Goal: Task Accomplishment & Management: Manage account settings

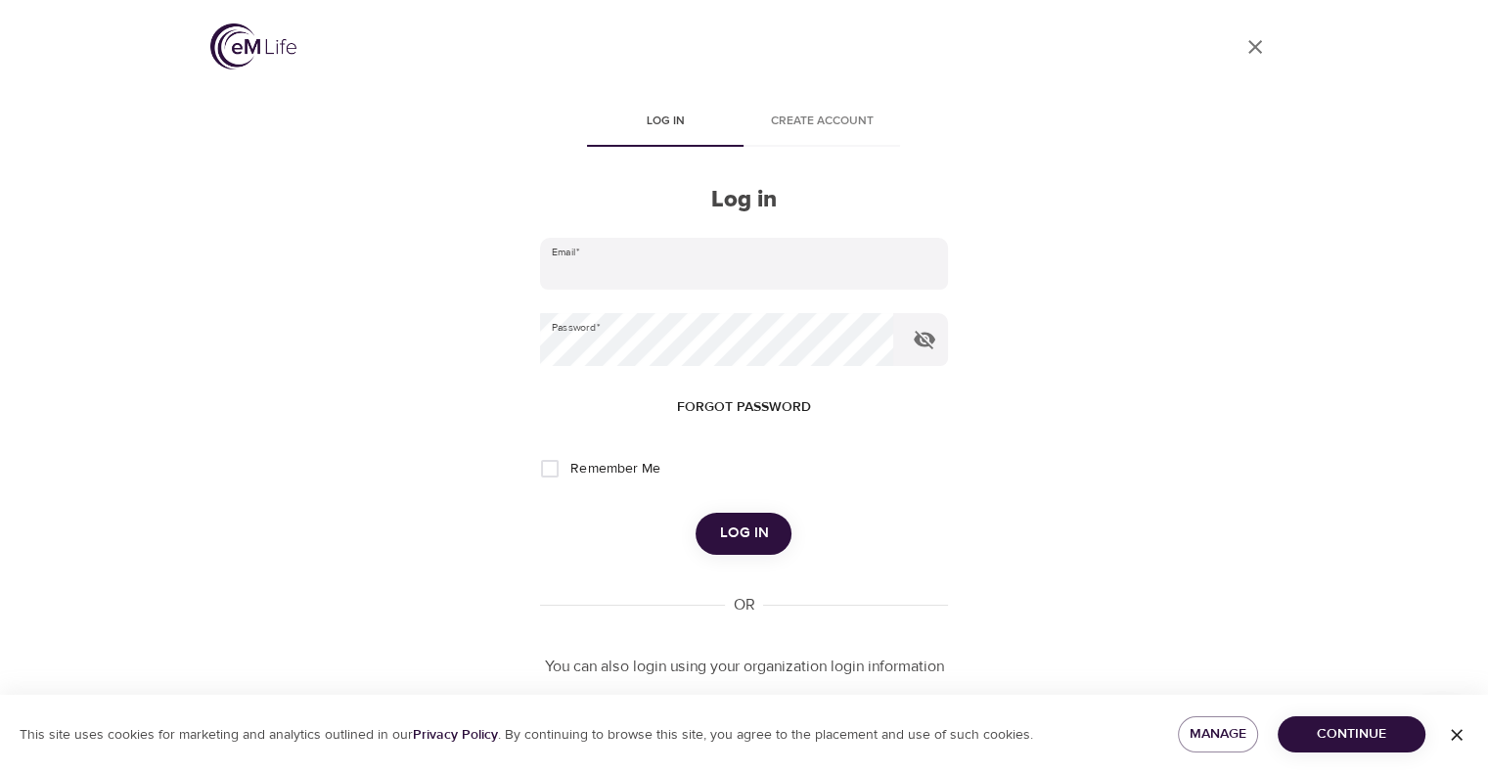
type input "[PERSON_NAME][EMAIL_ADDRESS][PERSON_NAME][DOMAIN_NAME]"
click at [772, 532] on button "Log in" at bounding box center [744, 533] width 96 height 41
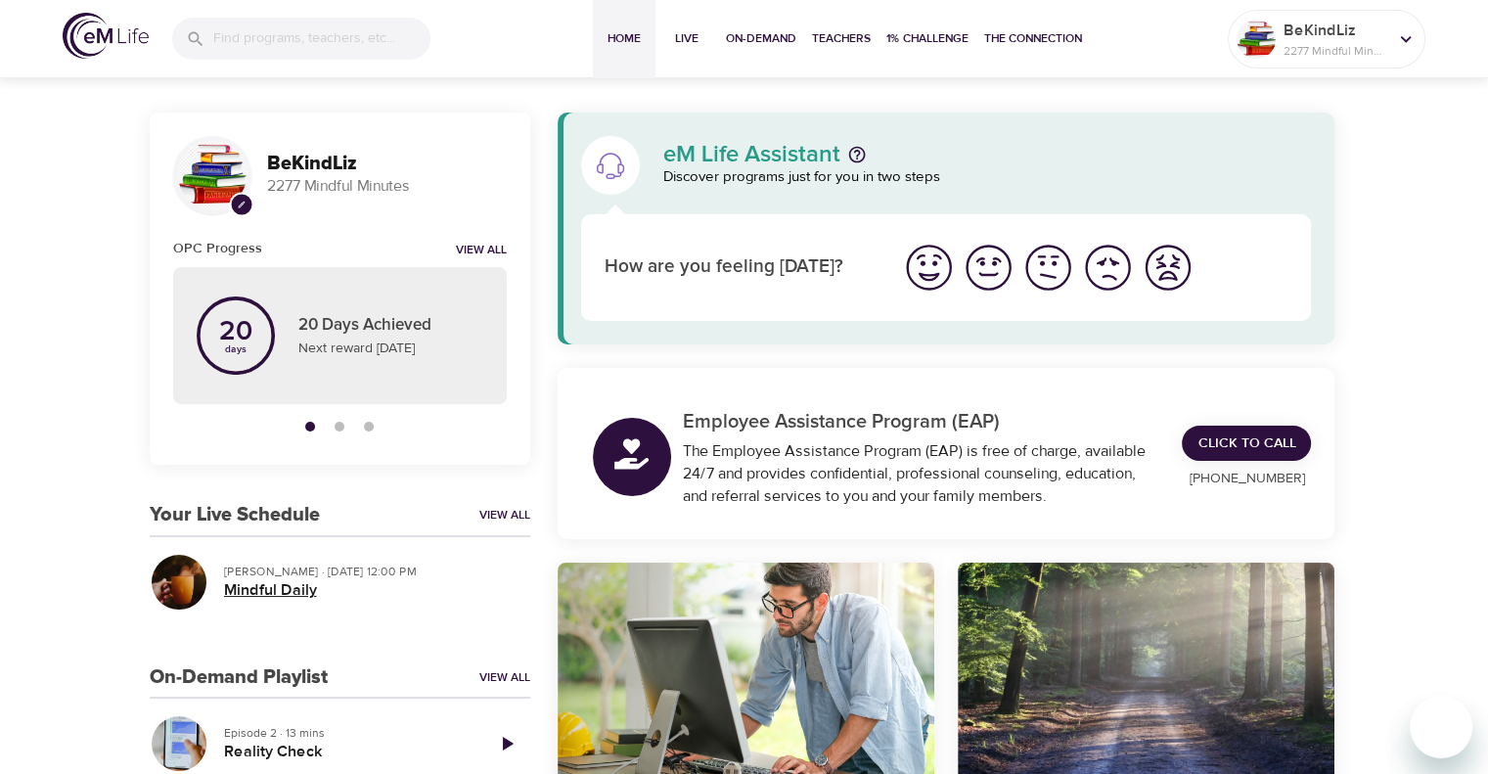
click at [294, 592] on h5 "Mindful Daily" at bounding box center [369, 590] width 291 height 21
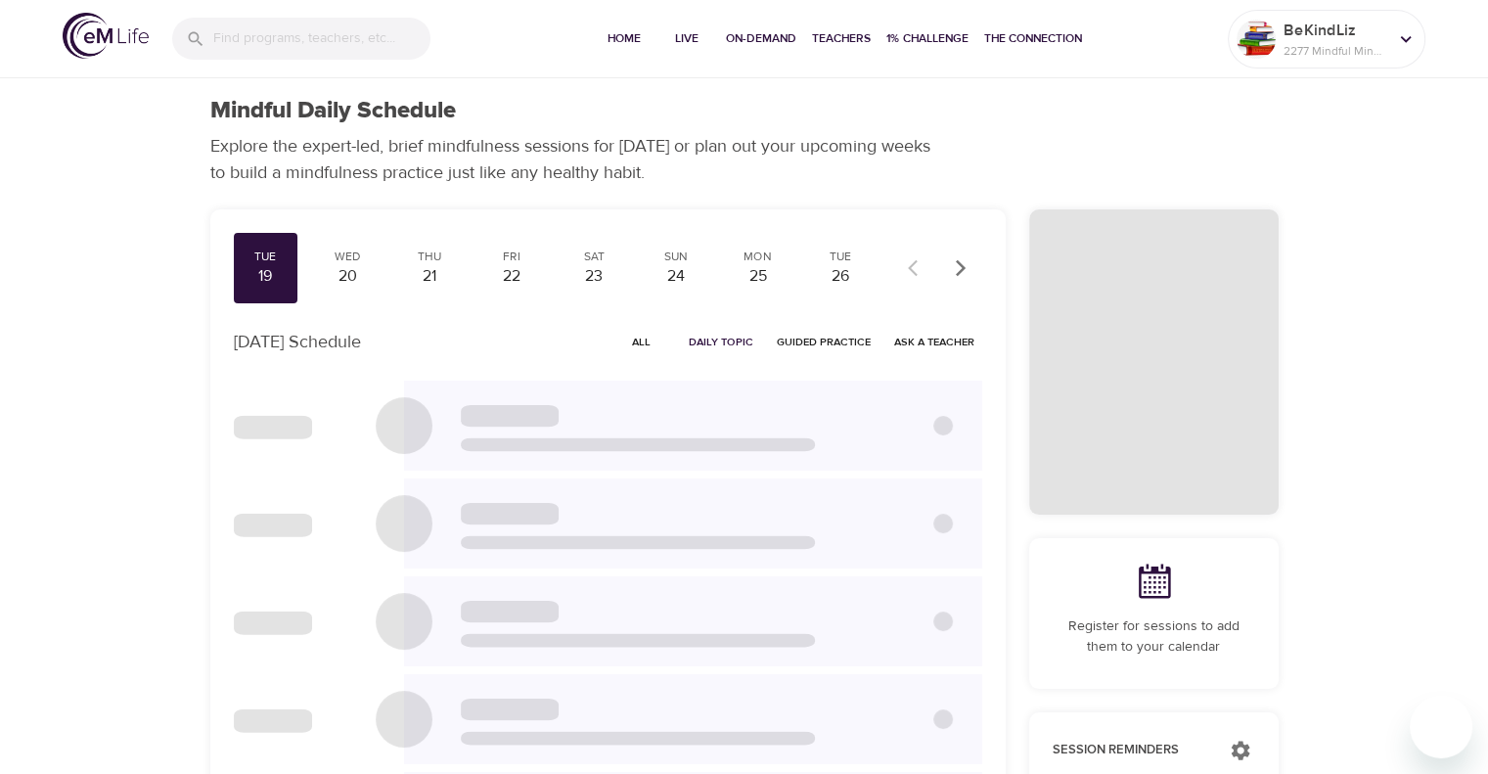
checkbox input "true"
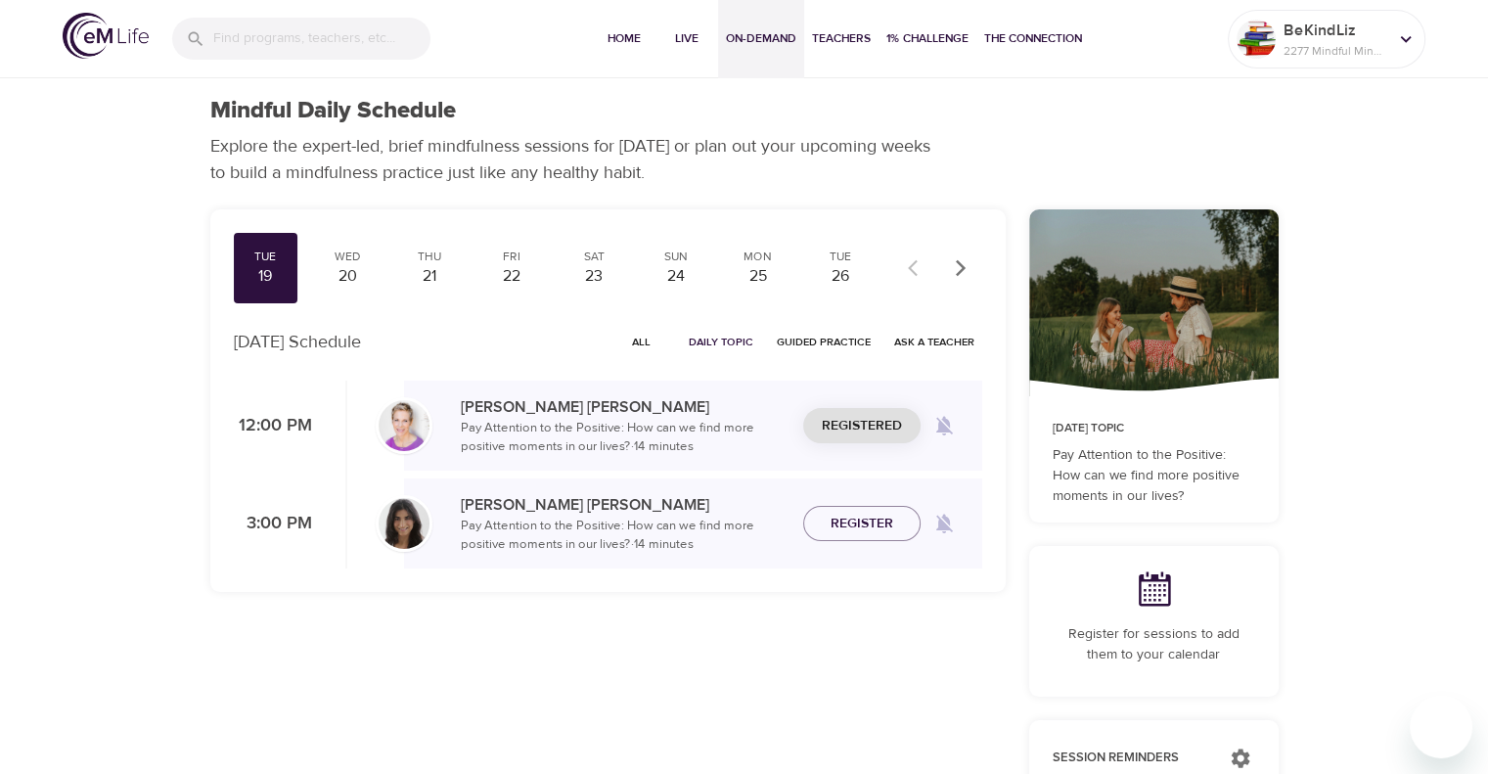
click at [761, 38] on span "On-Demand" at bounding box center [761, 38] width 70 height 21
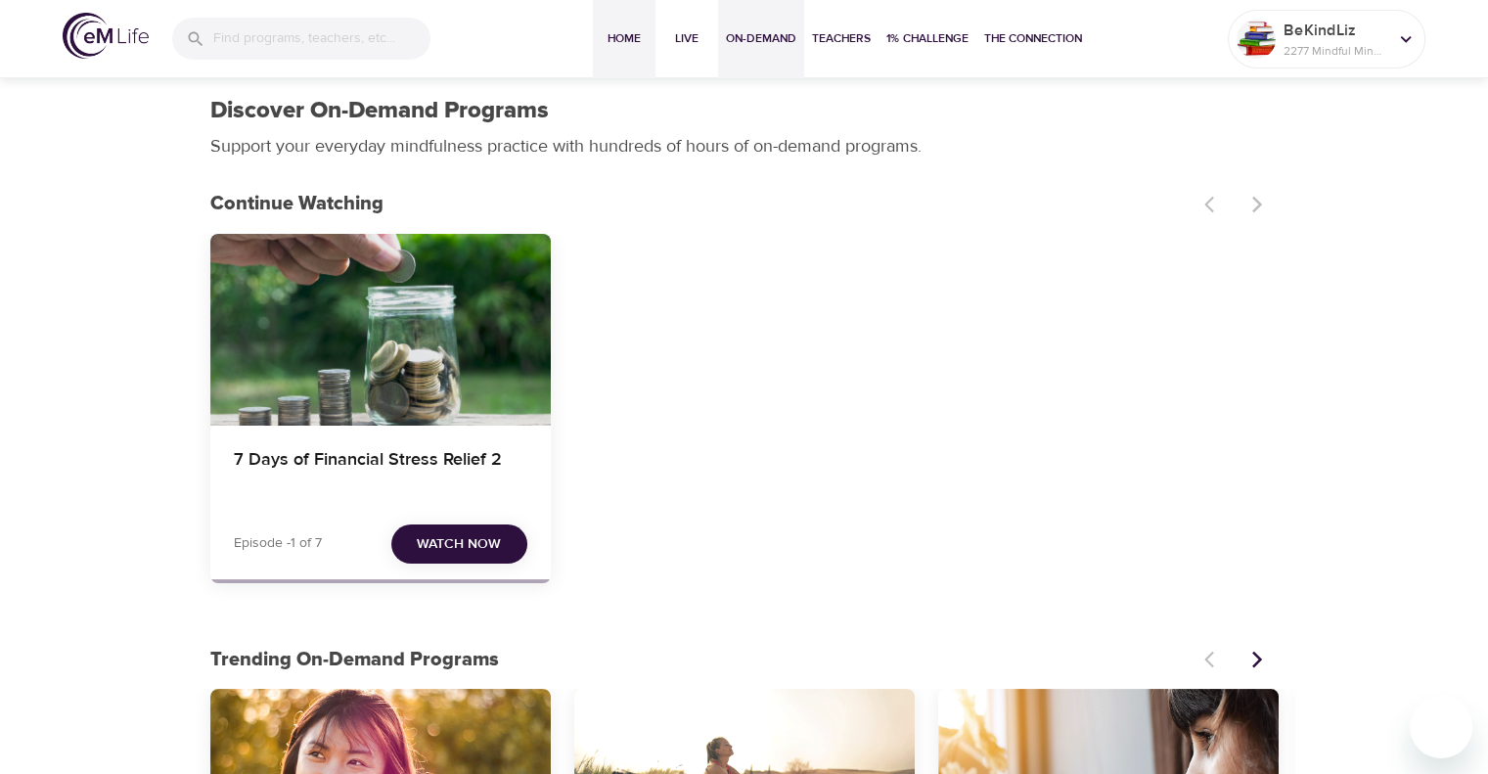
click at [607, 41] on span "Home" at bounding box center [624, 38] width 47 height 21
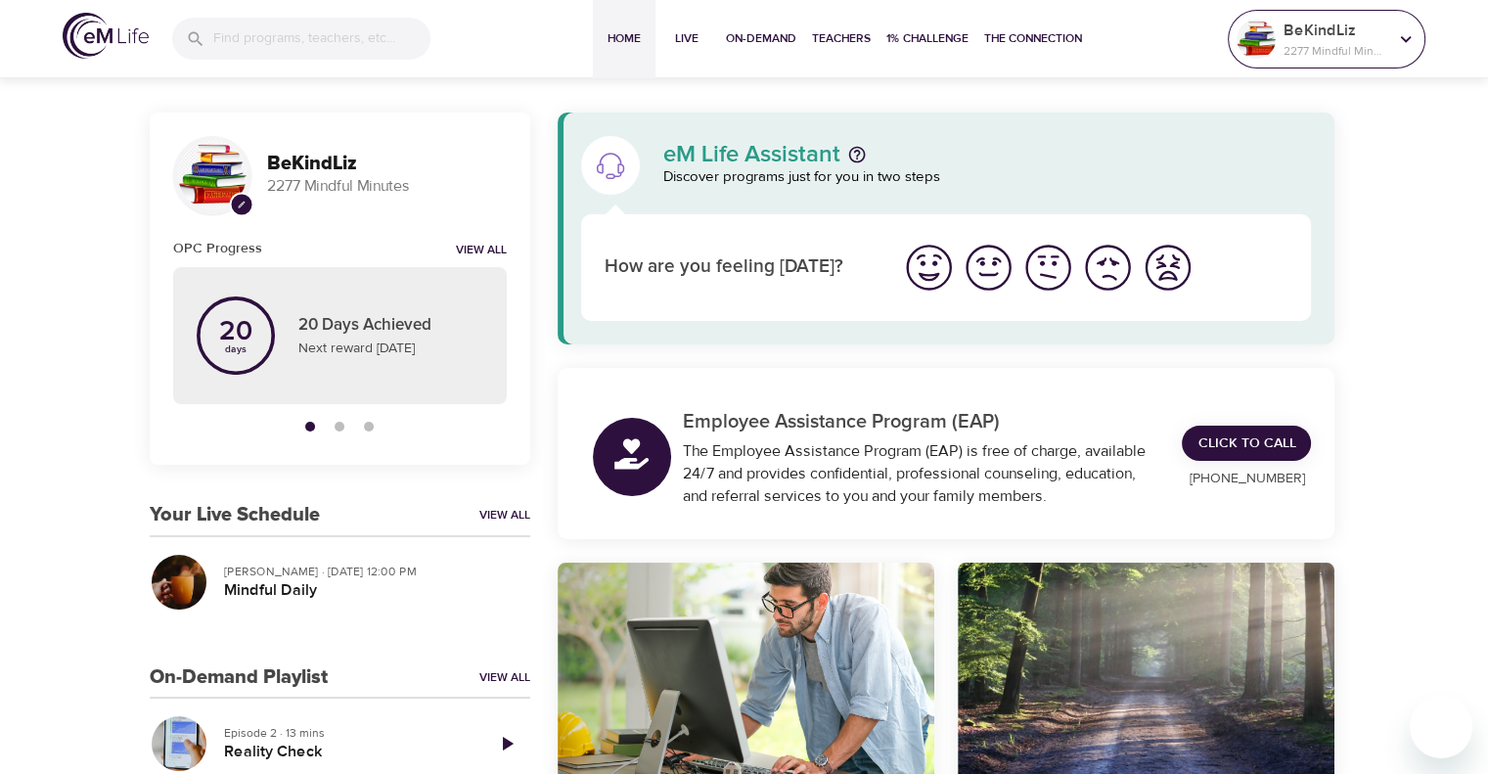
click at [1302, 38] on p "BeKindLiz" at bounding box center [1336, 30] width 104 height 23
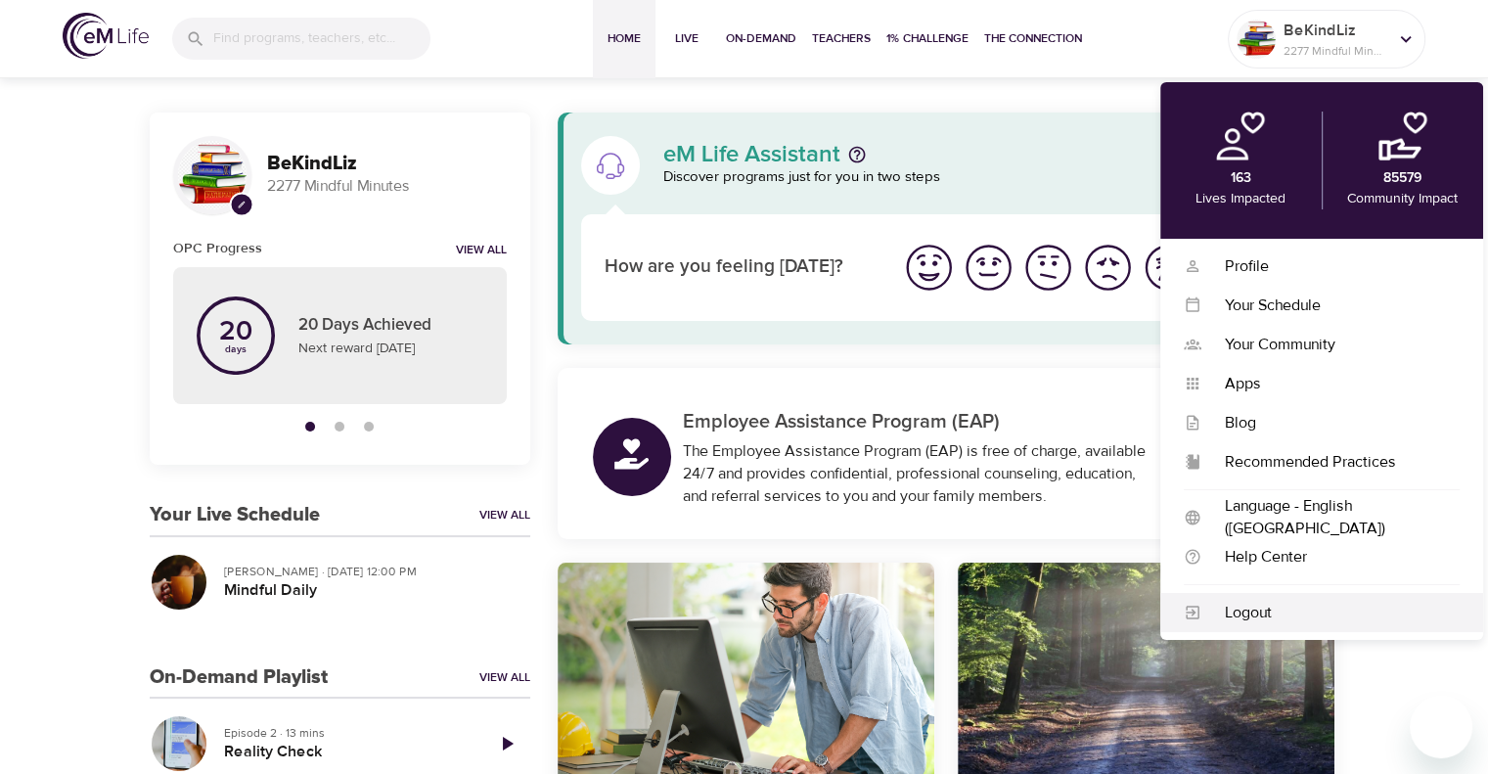
click at [1308, 617] on div "Logout" at bounding box center [1331, 613] width 258 height 23
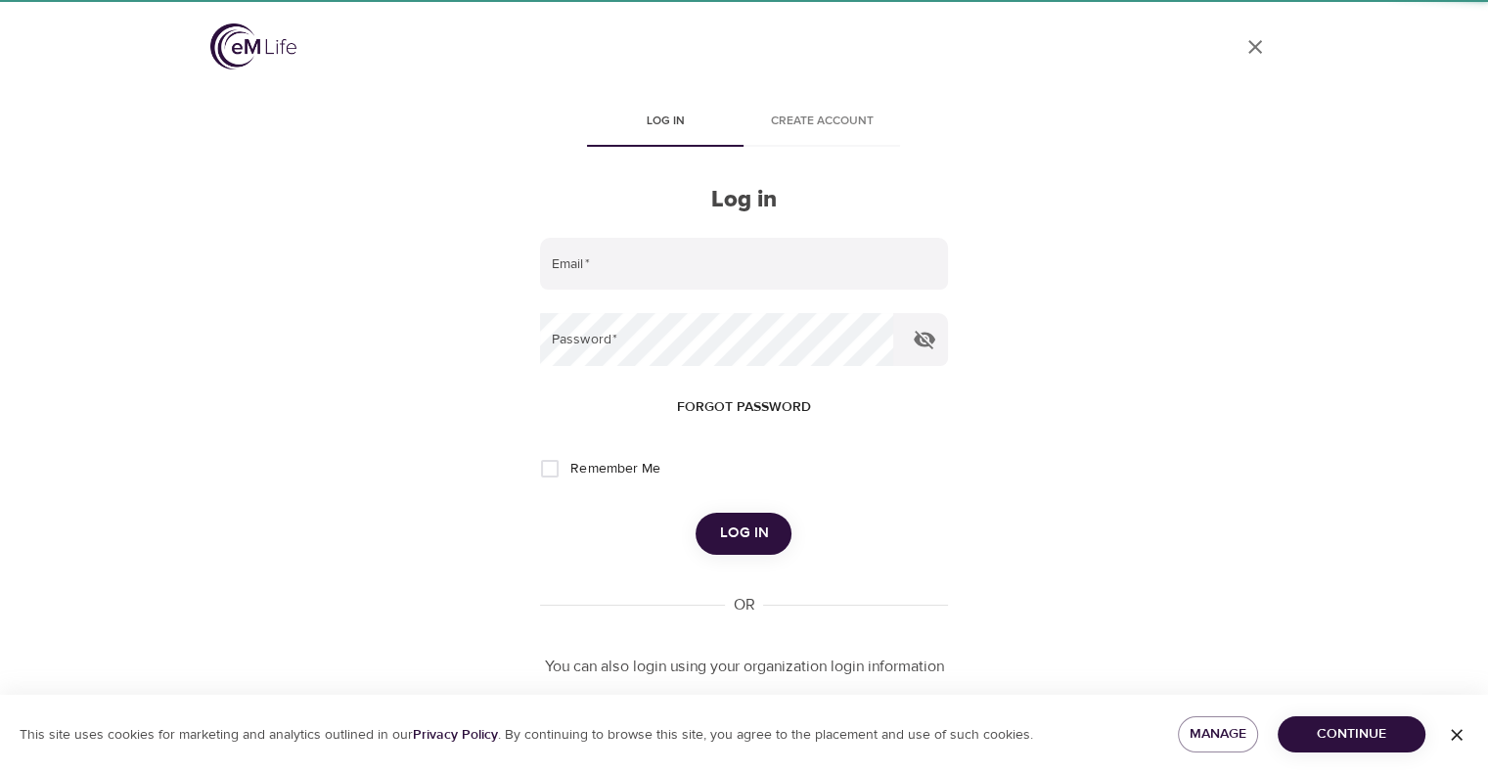
type input "[PERSON_NAME][EMAIL_ADDRESS][PERSON_NAME][DOMAIN_NAME]"
